Goal: Task Accomplishment & Management: Use online tool/utility

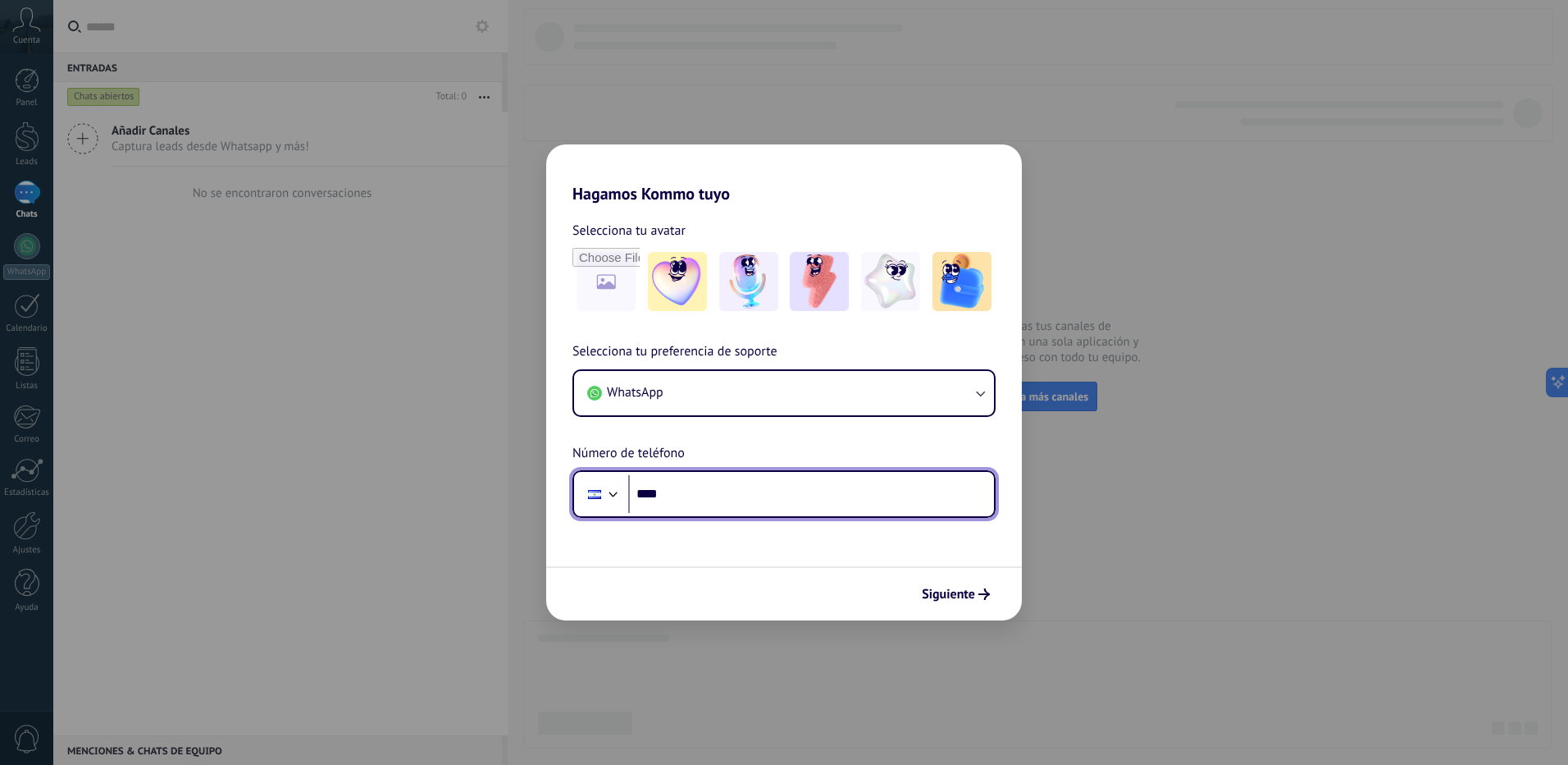
click at [715, 486] on input "****" at bounding box center [811, 493] width 365 height 38
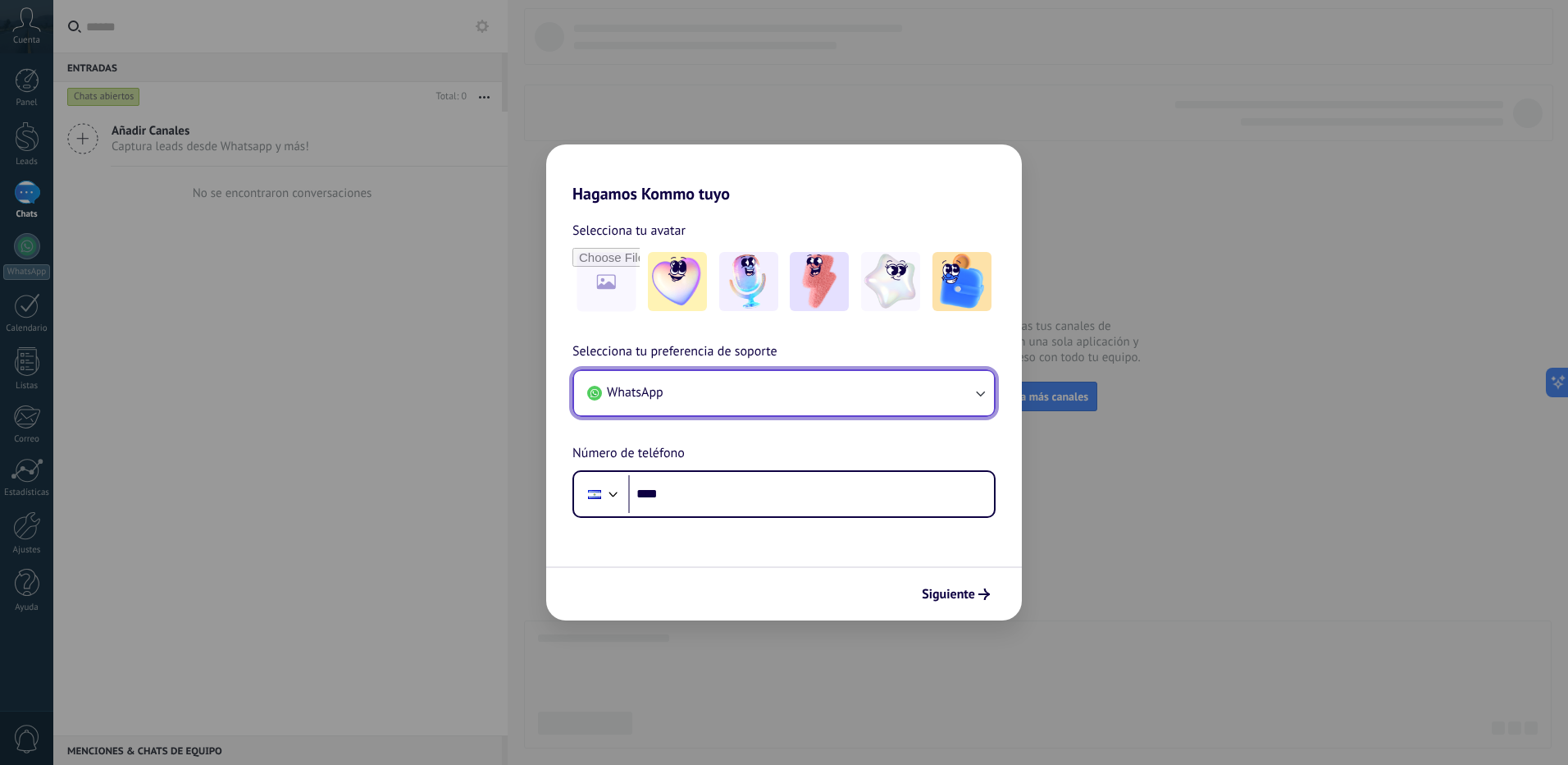
click at [959, 385] on button "WhatsApp" at bounding box center [784, 393] width 420 height 44
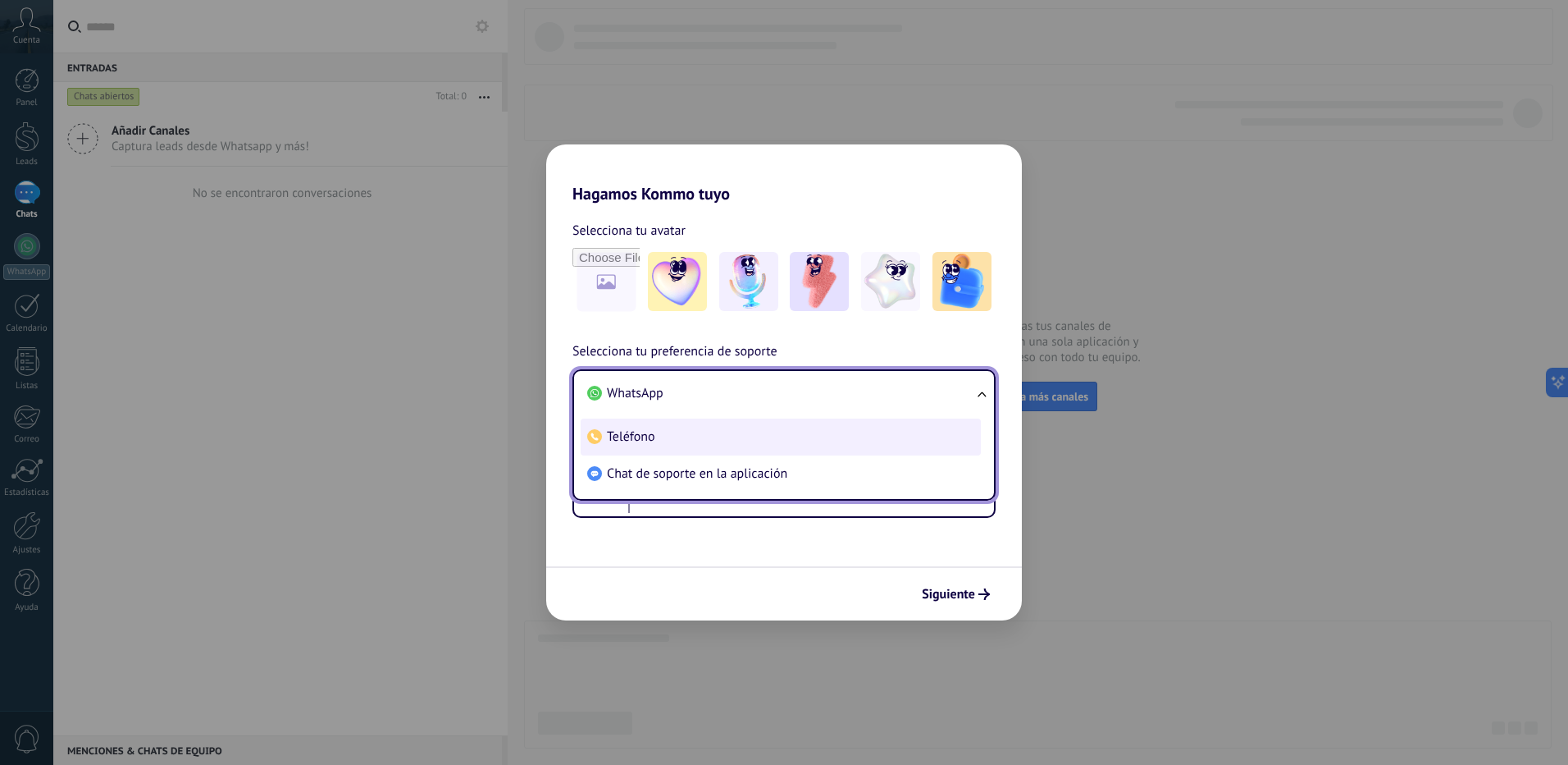
click at [699, 439] on li "Teléfono" at bounding box center [781, 436] width 400 height 37
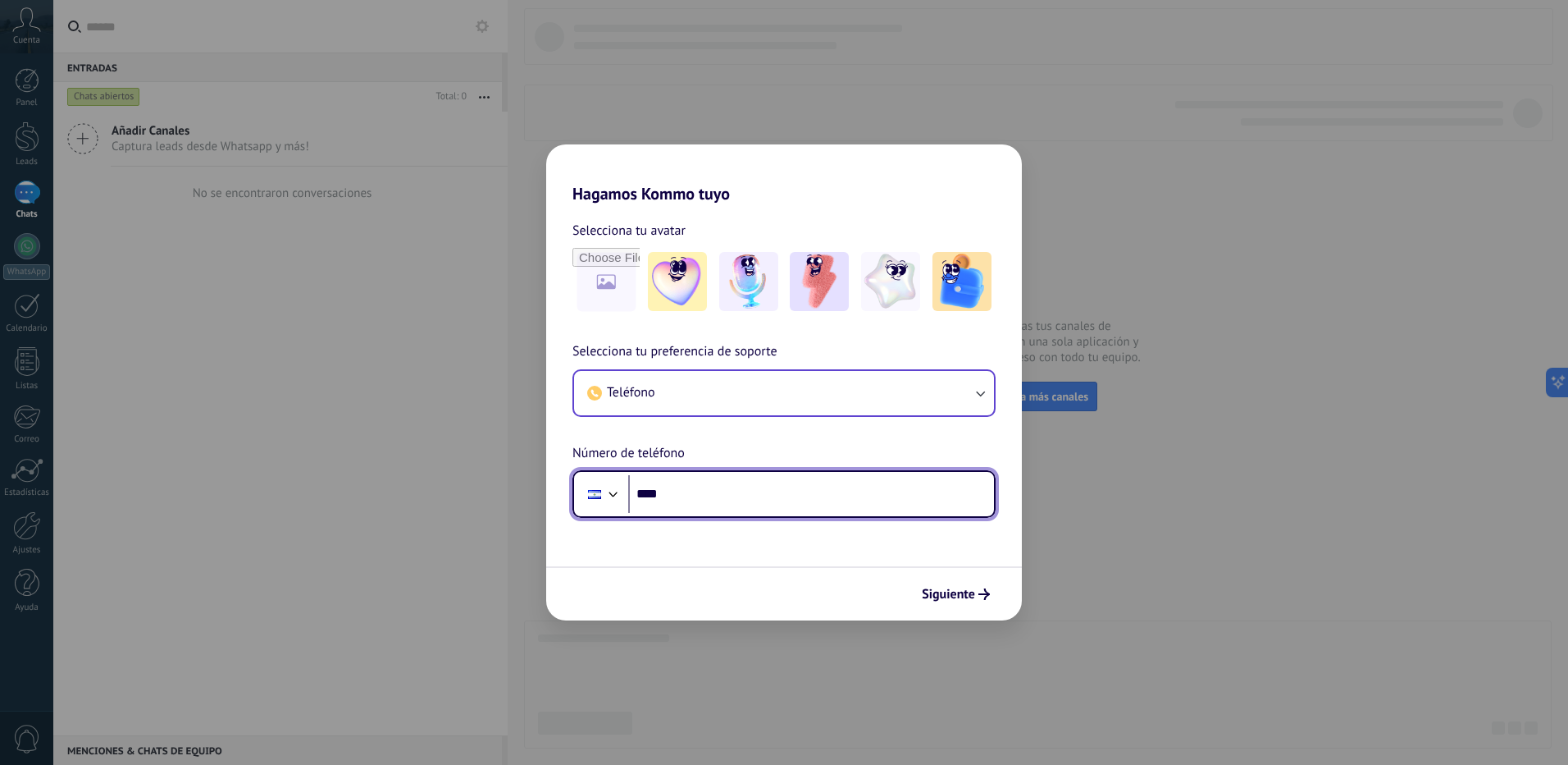
click at [689, 492] on input "****" at bounding box center [811, 493] width 365 height 38
type input "**********"
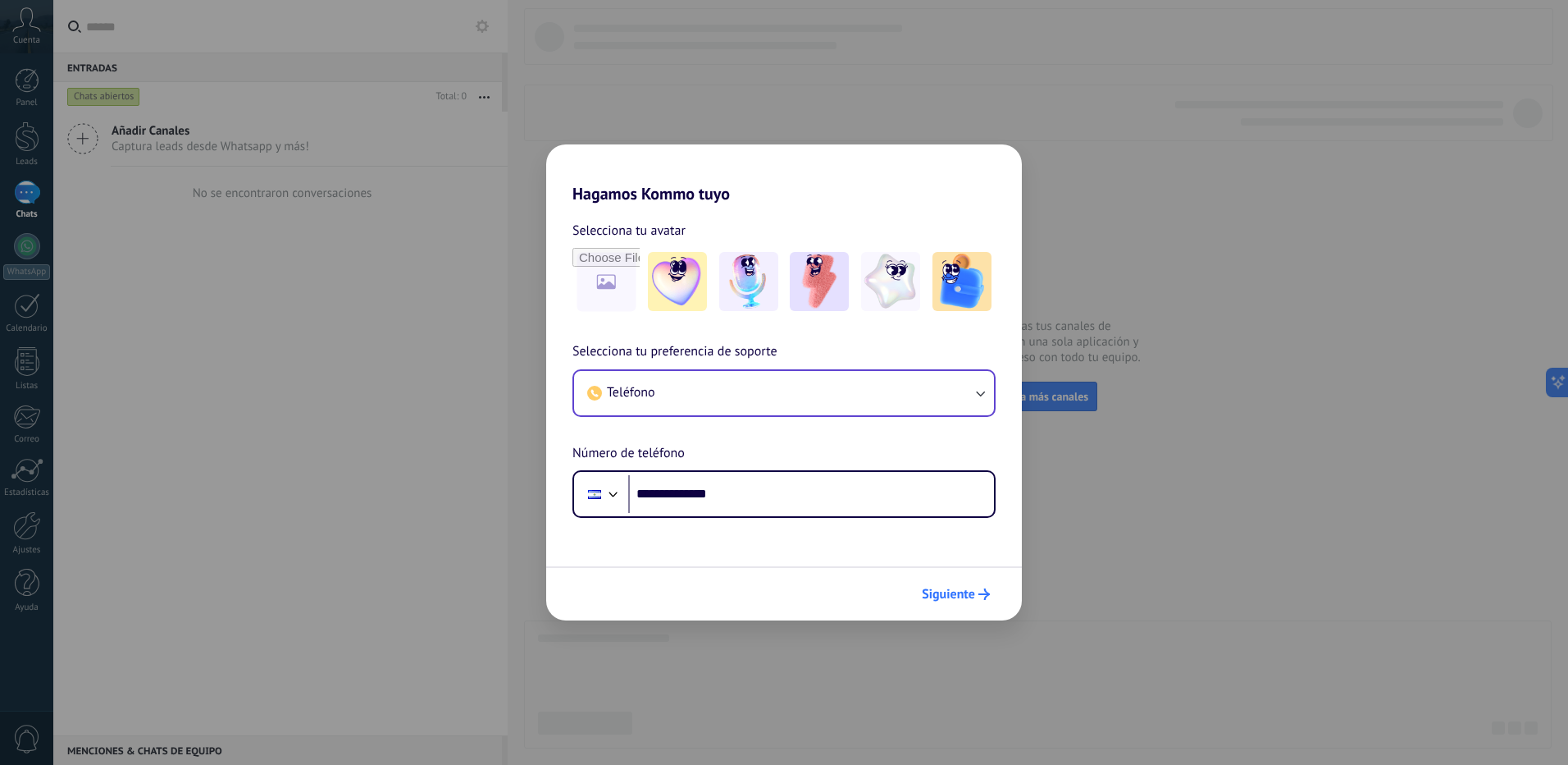
click at [976, 600] on button "Siguiente" at bounding box center [955, 594] width 83 height 28
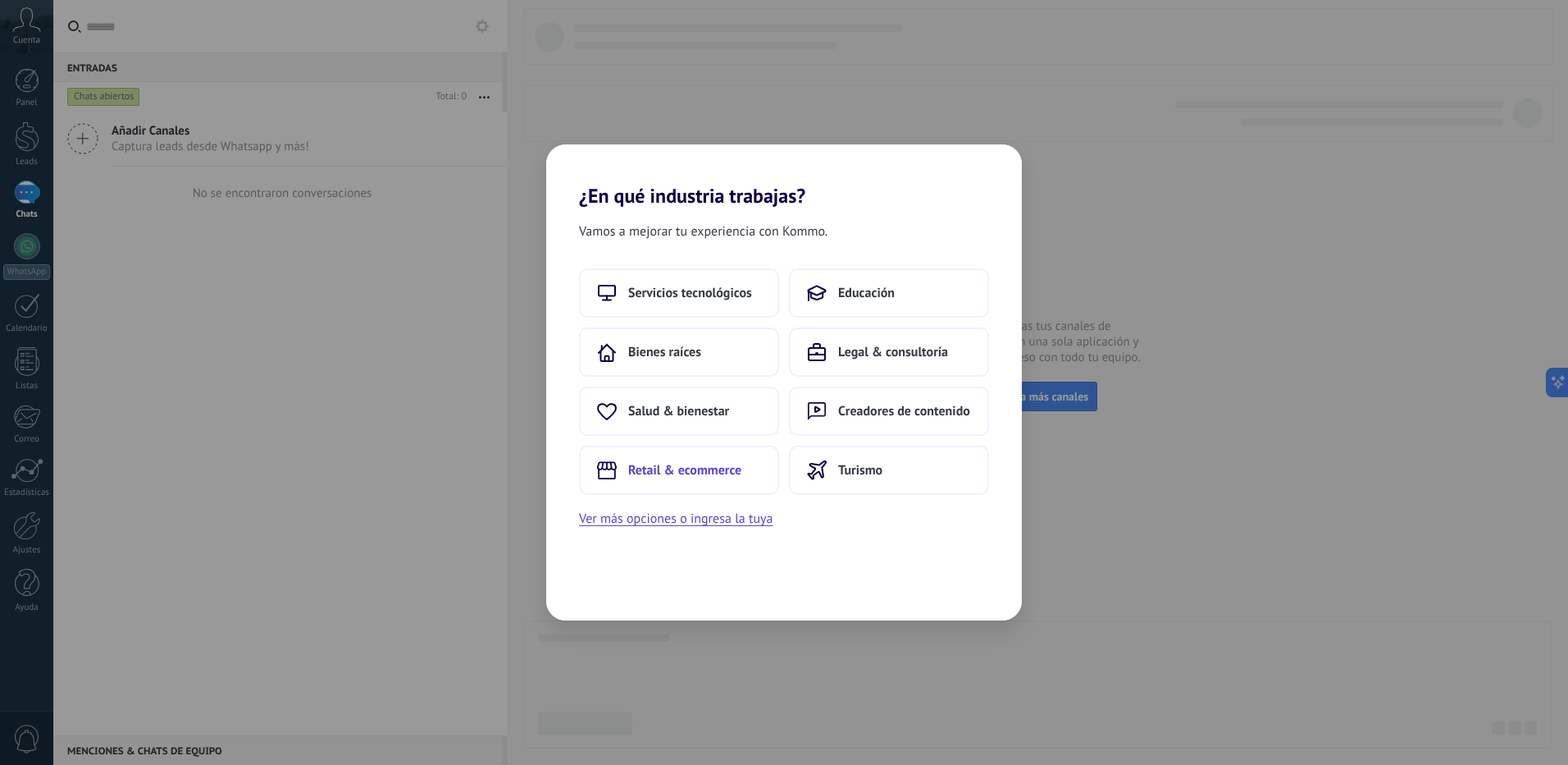
click at [700, 480] on button "Retail & ecommerce" at bounding box center [678, 470] width 200 height 49
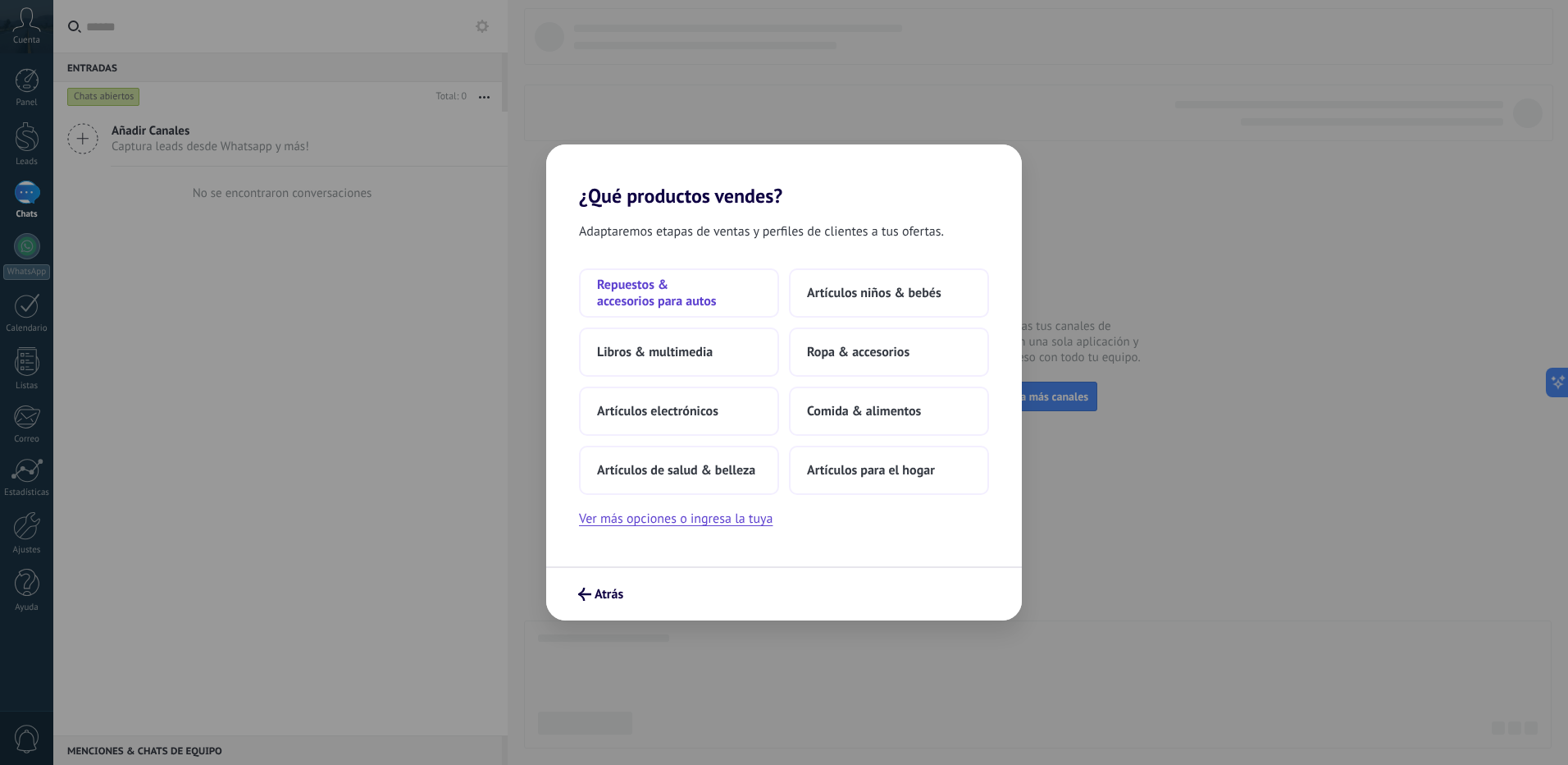
click at [619, 288] on span "Repuestos & accesorios para autos" at bounding box center [679, 292] width 164 height 33
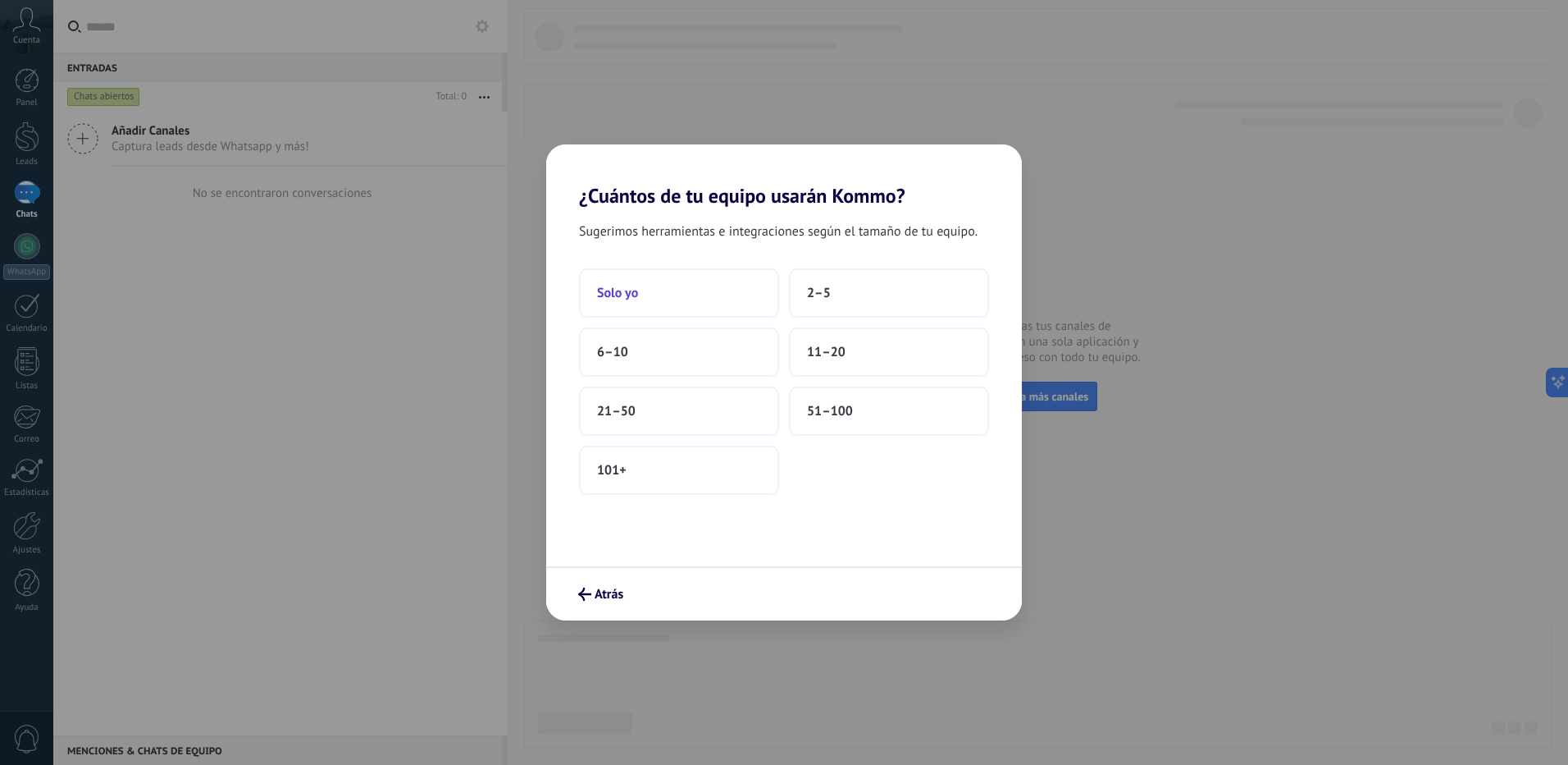
click at [674, 301] on button "Solo yo" at bounding box center [678, 292] width 200 height 49
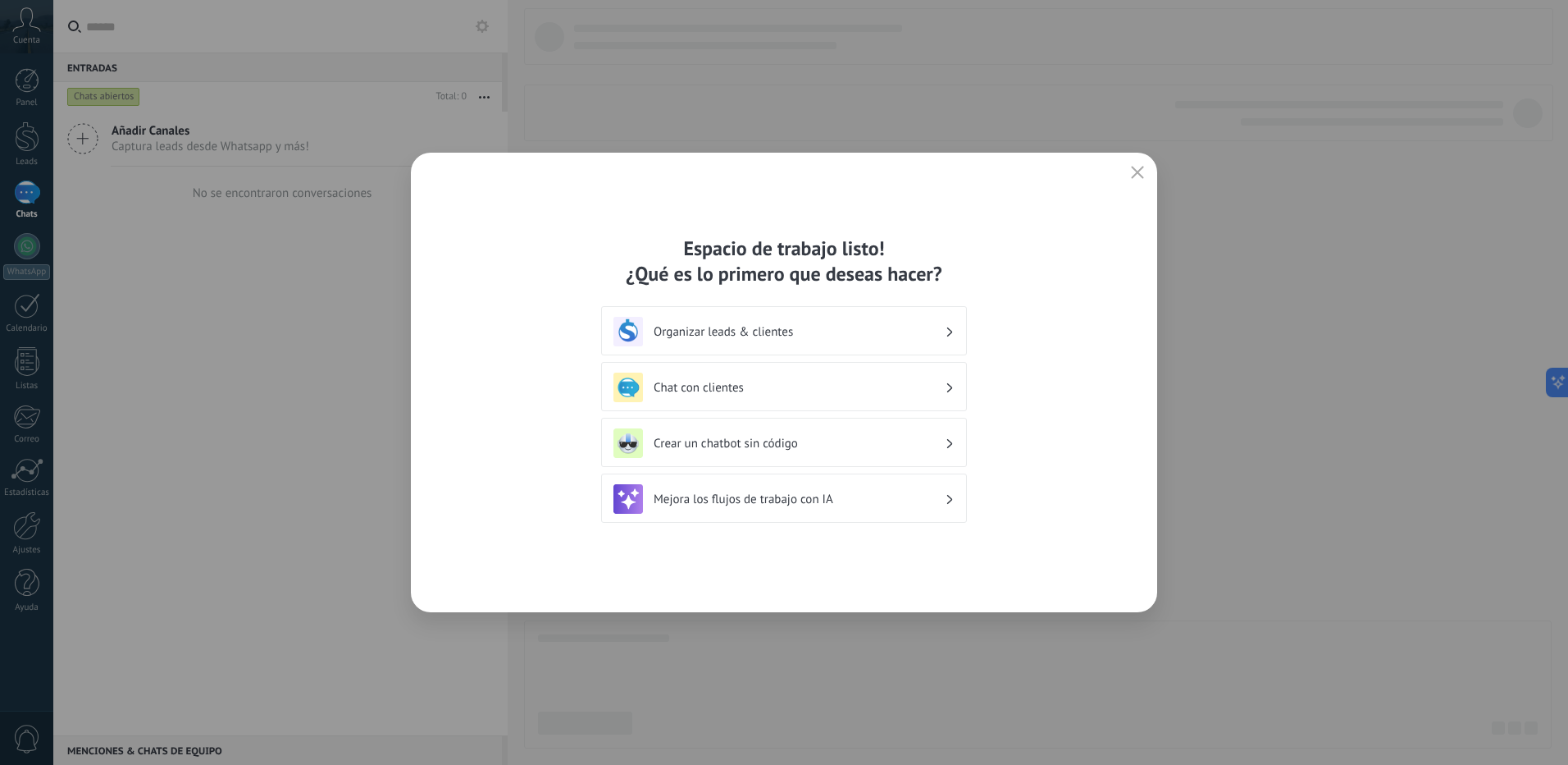
click at [803, 327] on h3 "Organizar leads & clientes" at bounding box center [800, 332] width 291 height 16
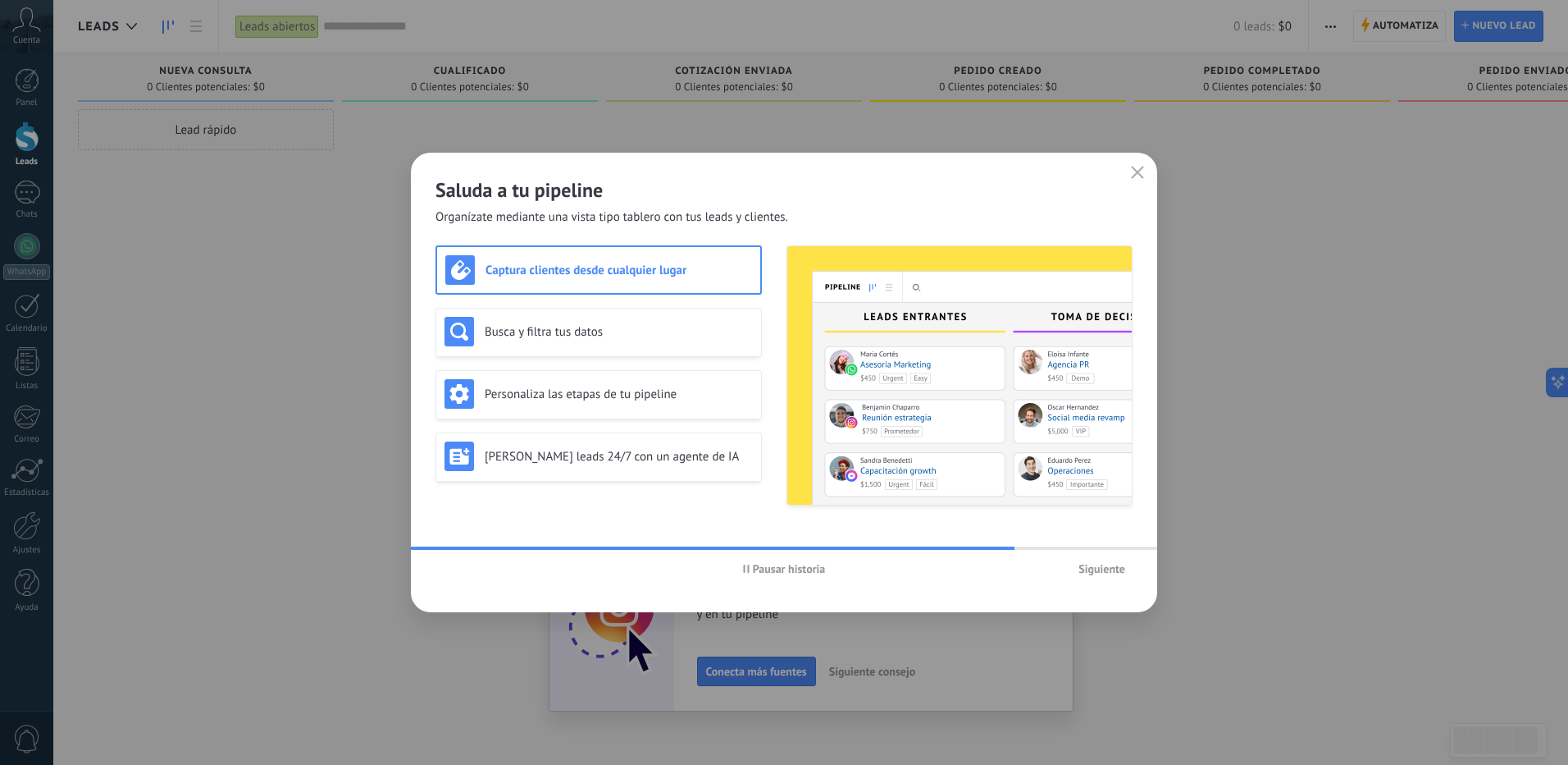
click at [689, 262] on h3 "Captura clientes desde cualquier lugar" at bounding box center [619, 270] width 267 height 16
click at [1099, 570] on span "Siguiente" at bounding box center [1102, 569] width 47 height 11
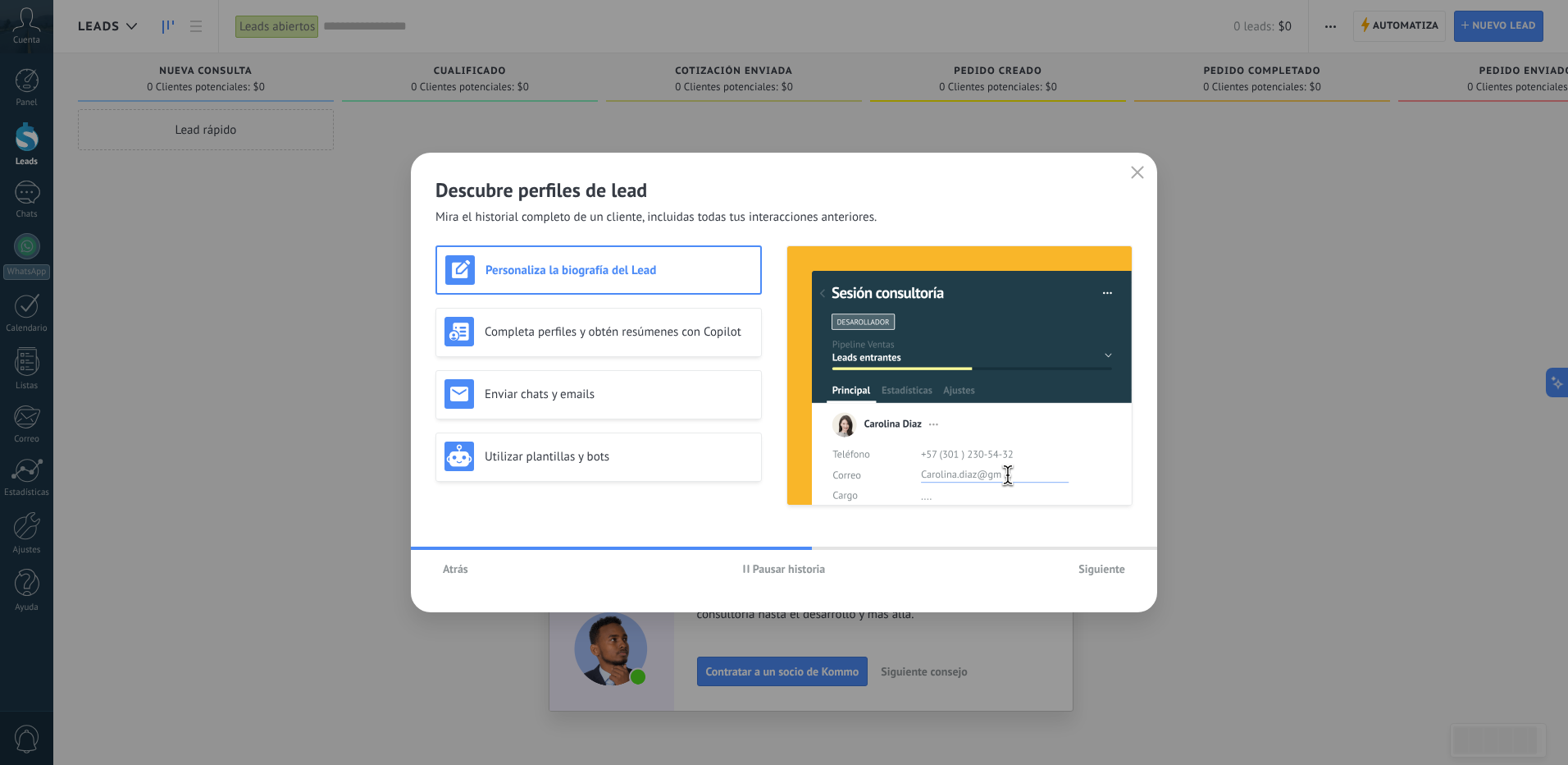
click at [648, 279] on div "Personaliza la biografía del Lead" at bounding box center [598, 270] width 307 height 29
click at [1093, 570] on span "Siguiente" at bounding box center [1102, 569] width 47 height 11
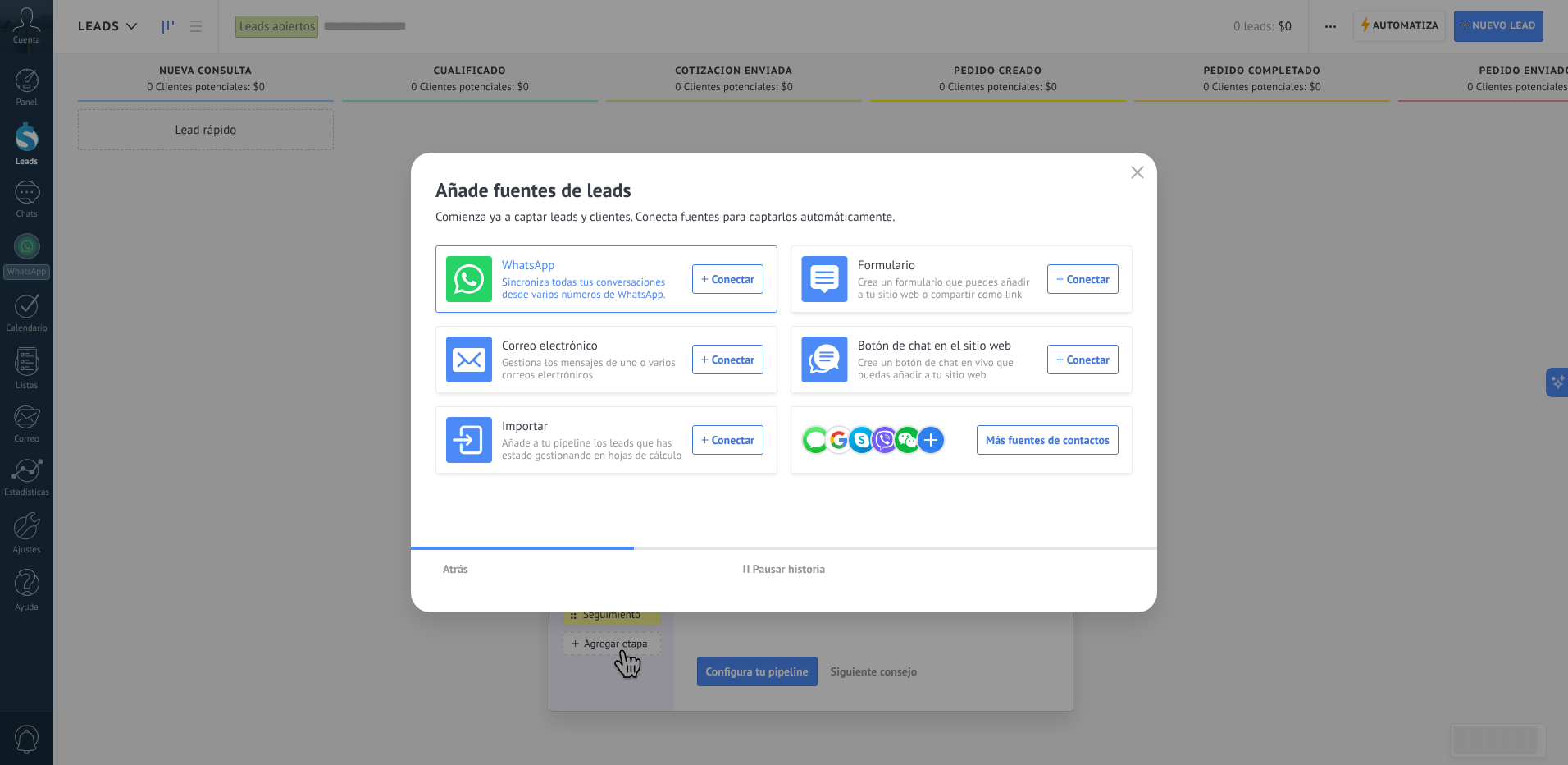
click at [717, 287] on div "WhatsApp Sincroniza todas tus conversaciones desde varios números de WhatsApp. …" at bounding box center [605, 278] width 318 height 46
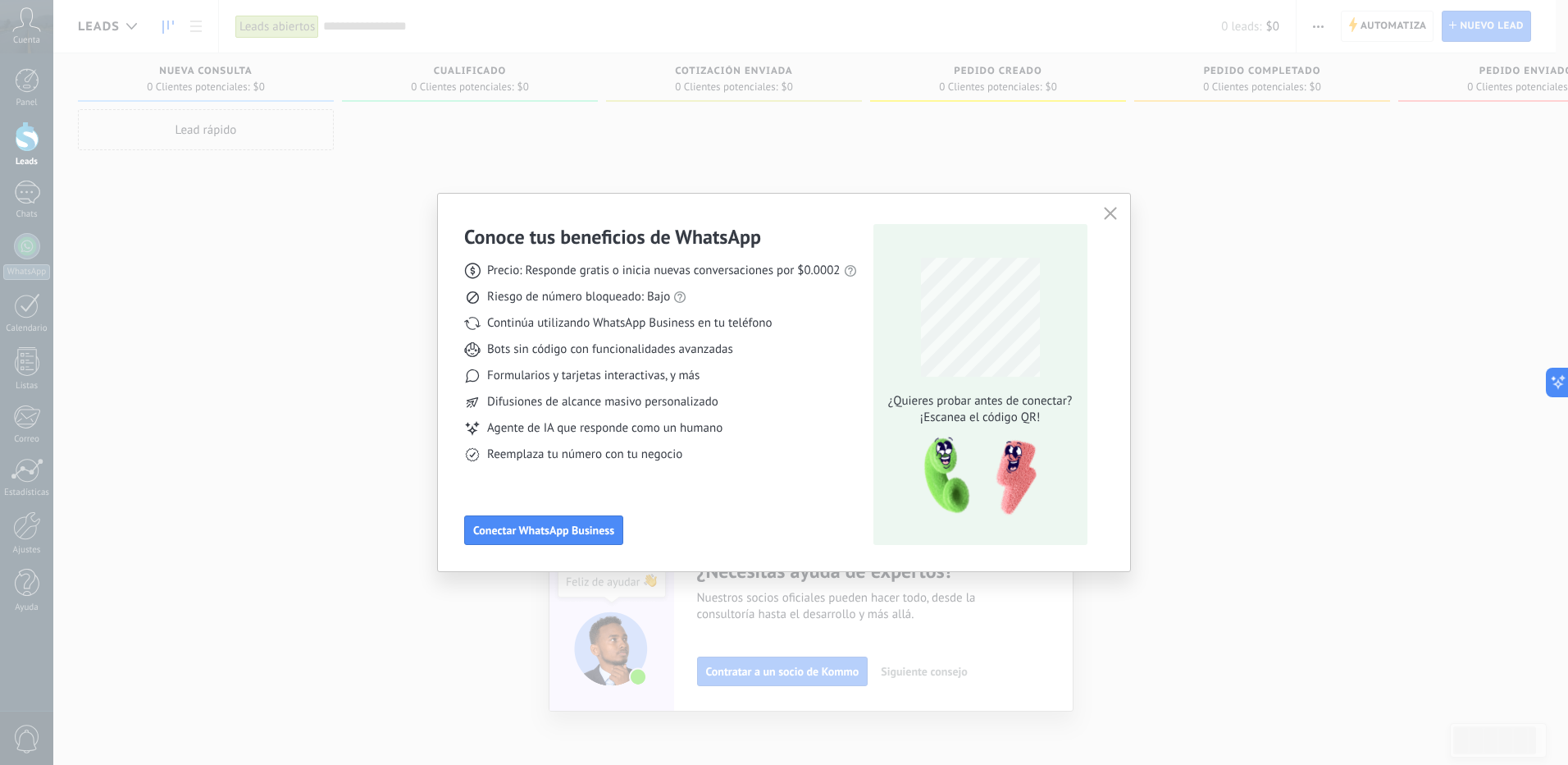
click at [1114, 214] on icon "button" at bounding box center [1110, 213] width 13 height 13
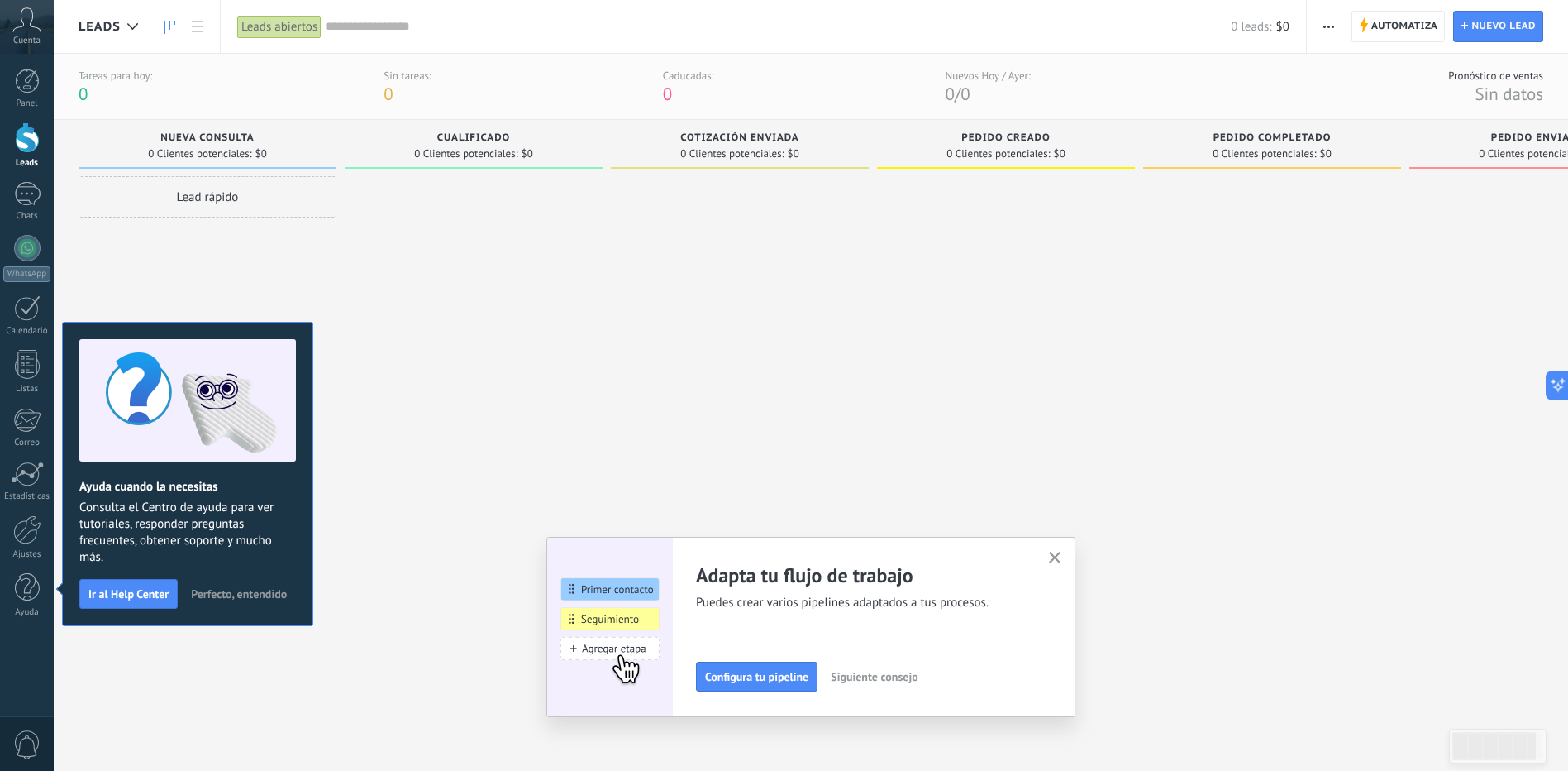
click at [253, 157] on div "0 Clientes potenciales: $0" at bounding box center [206, 153] width 118 height 9
click at [241, 149] on span "0 Clientes potenciales:" at bounding box center [198, 153] width 103 height 9
click at [1061, 560] on icon "button" at bounding box center [1055, 557] width 12 height 12
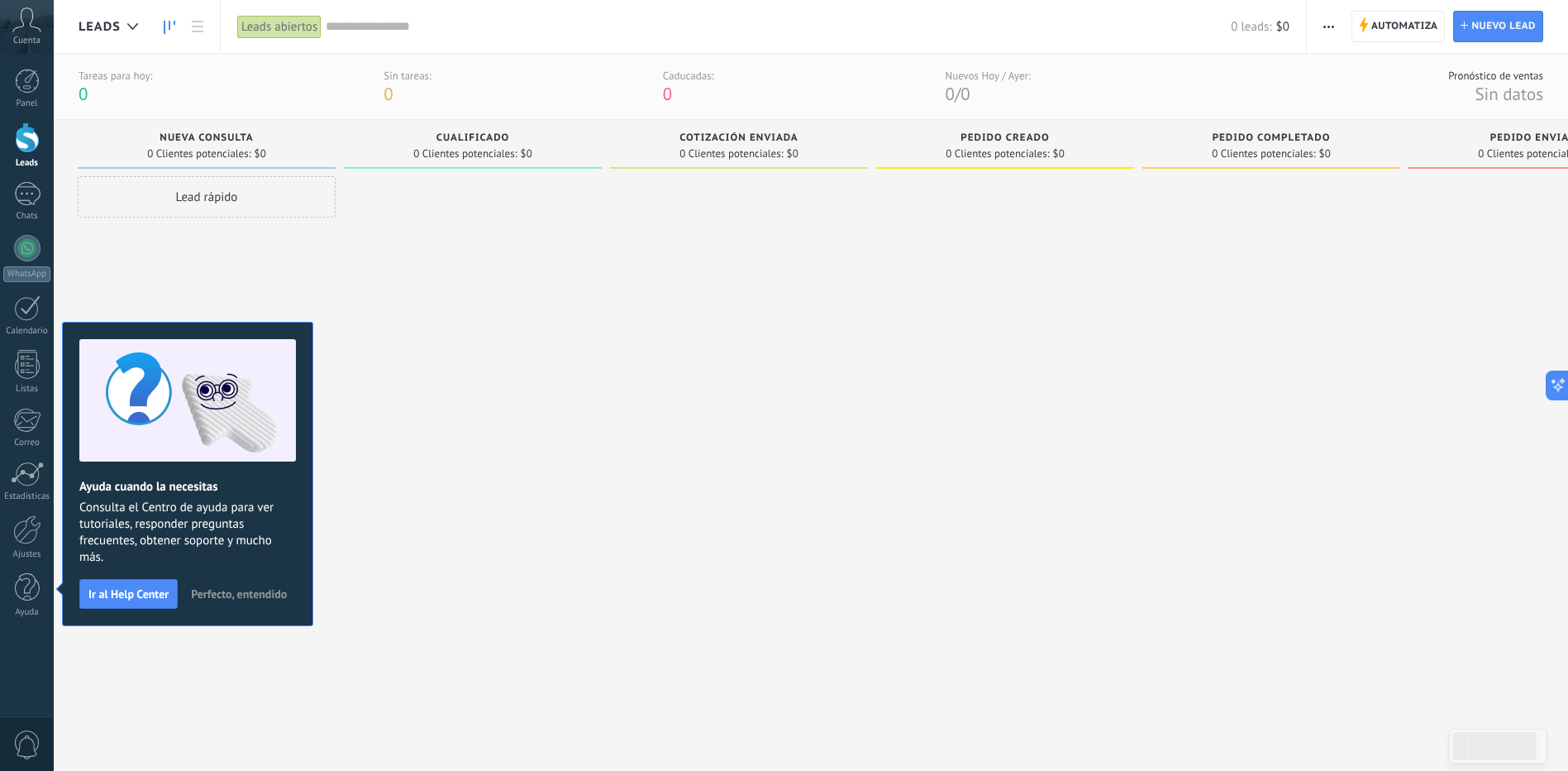
click at [435, 510] on div at bounding box center [472, 454] width 258 height 555
click at [25, 192] on div at bounding box center [27, 193] width 27 height 24
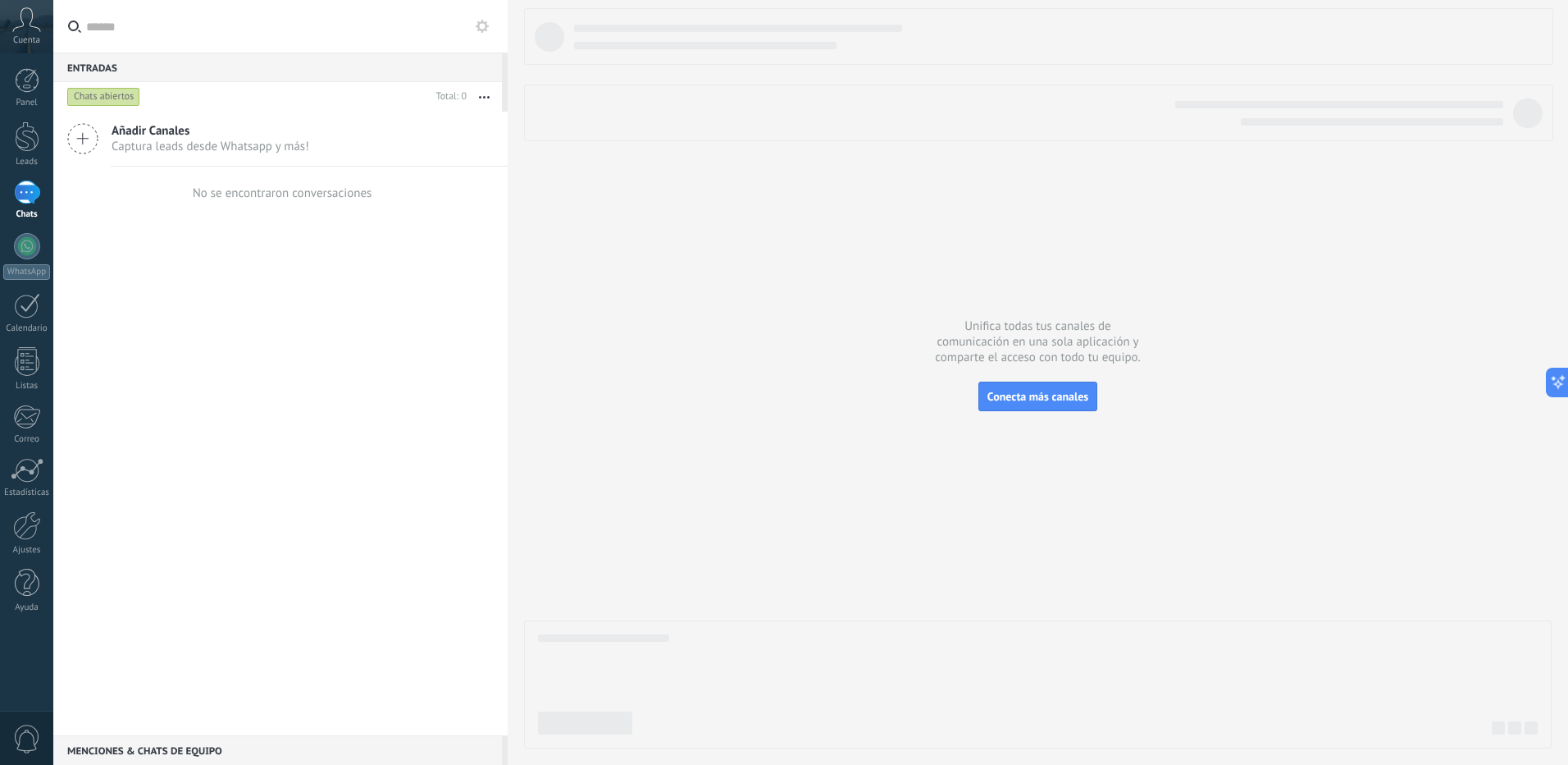
click at [26, 33] on div "Cuenta" at bounding box center [26, 26] width 54 height 54
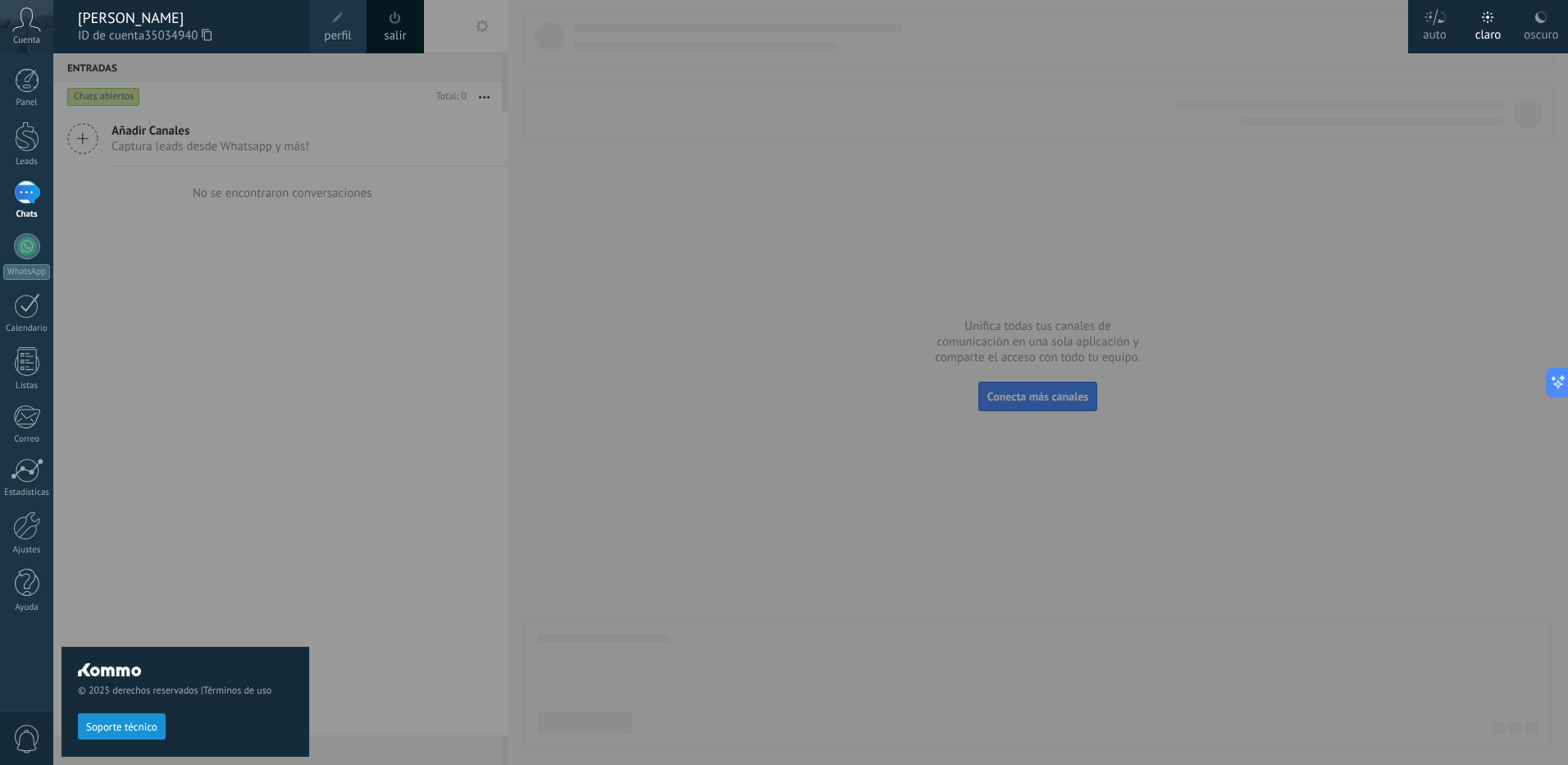
click at [617, 242] on div at bounding box center [837, 382] width 1568 height 765
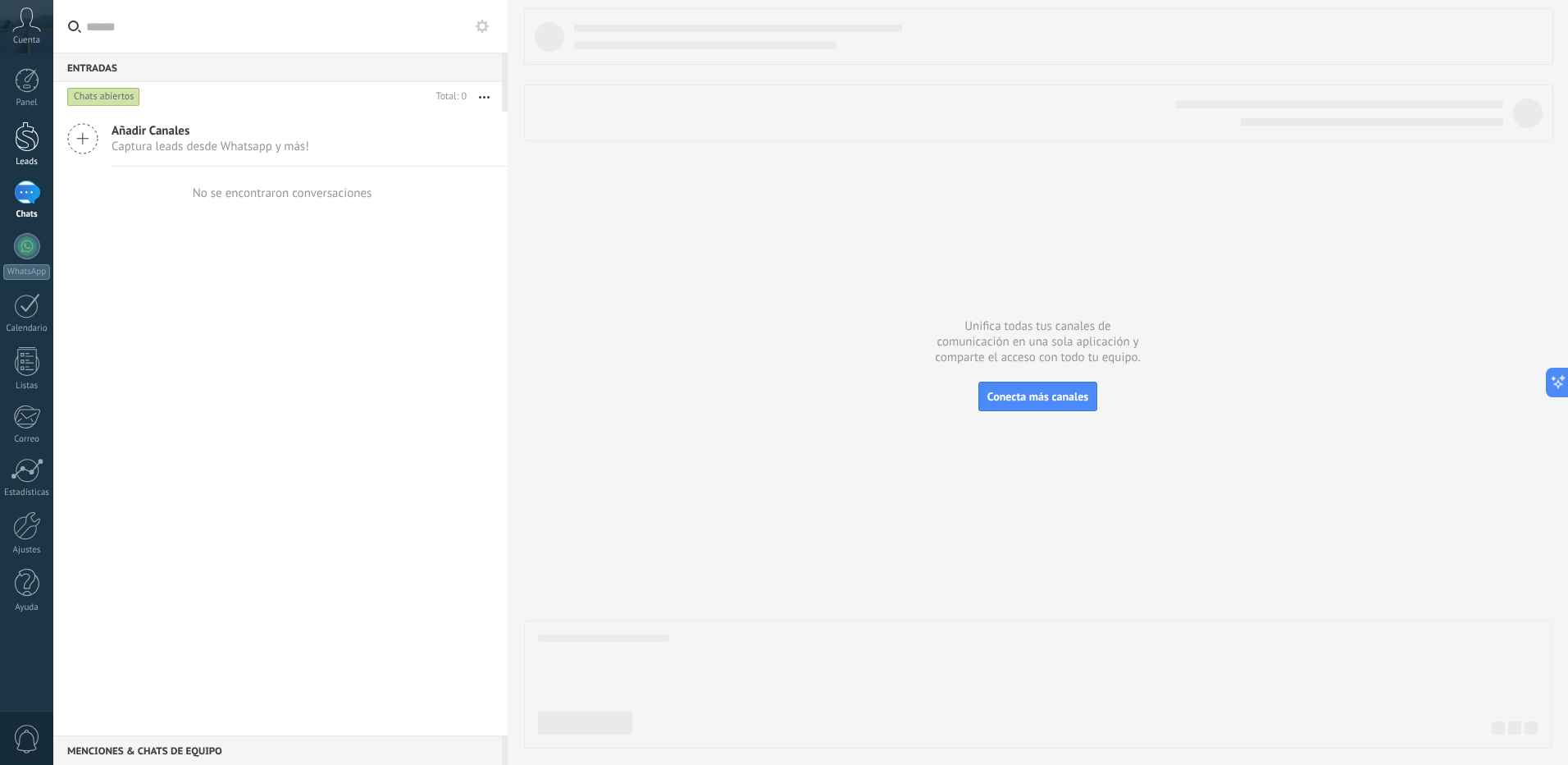
click at [31, 147] on div at bounding box center [27, 136] width 24 height 30
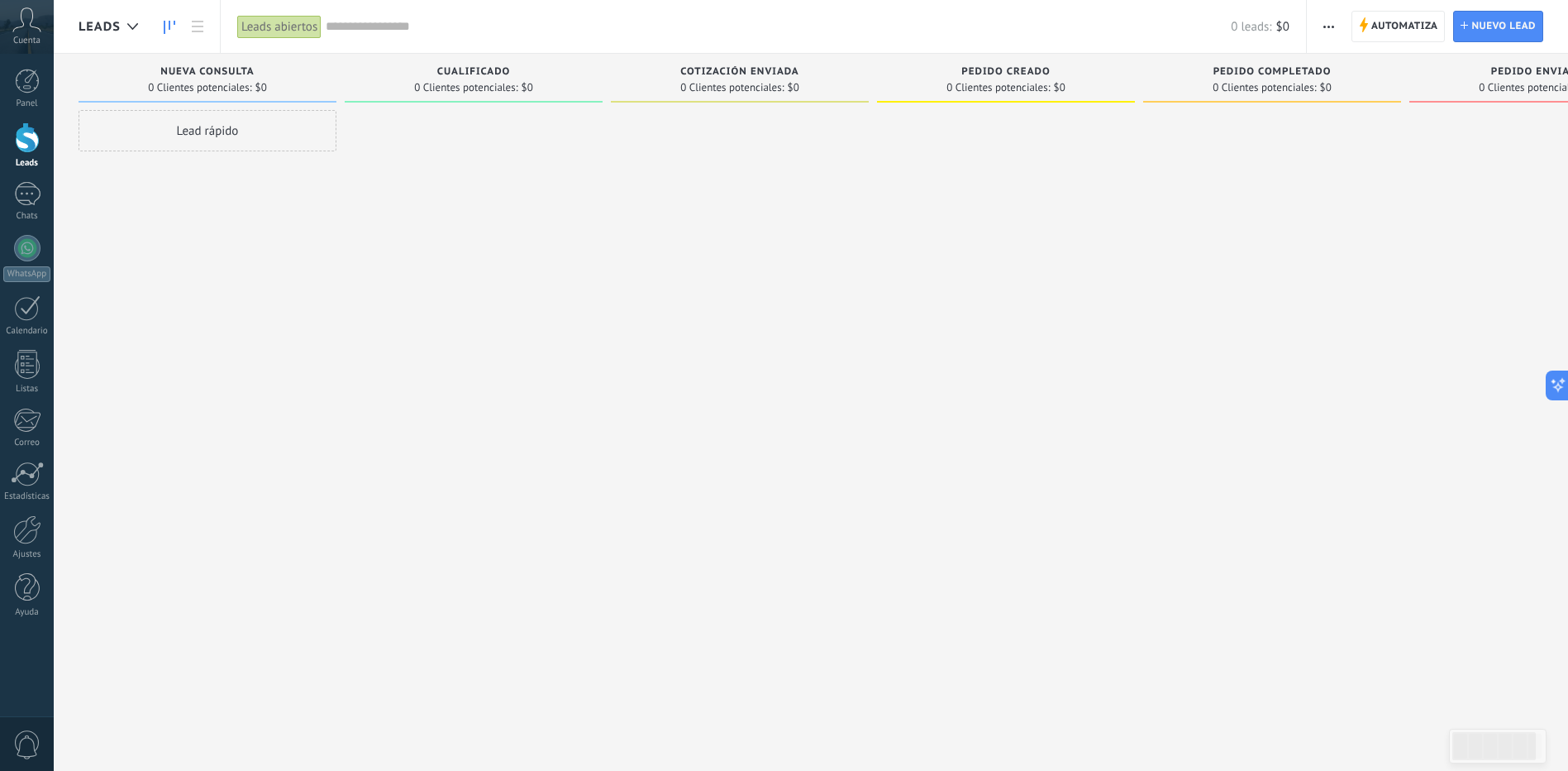
click at [187, 125] on div "Lead rápido" at bounding box center [207, 131] width 258 height 42
click at [539, 255] on div at bounding box center [473, 387] width 258 height 555
